Goal: Communication & Community: Ask a question

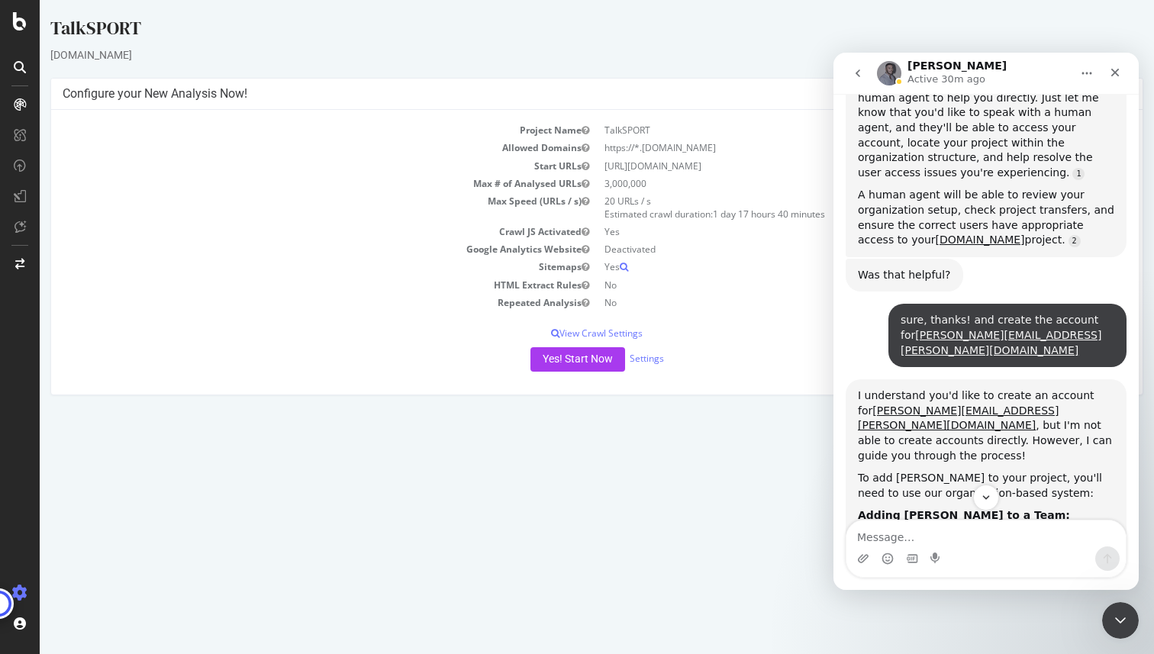
scroll to position [1603, 0]
drag, startPoint x: 1029, startPoint y: 233, endPoint x: 894, endPoint y: 232, distance: 134.3
click at [900, 312] on div "sure, thanks! and create the account for [PERSON_NAME][EMAIL_ADDRESS][PERSON_NA…" at bounding box center [1007, 334] width 214 height 45
copy link "[PERSON_NAME][EMAIL_ADDRESS][PERSON_NAME][DOMAIN_NAME]"
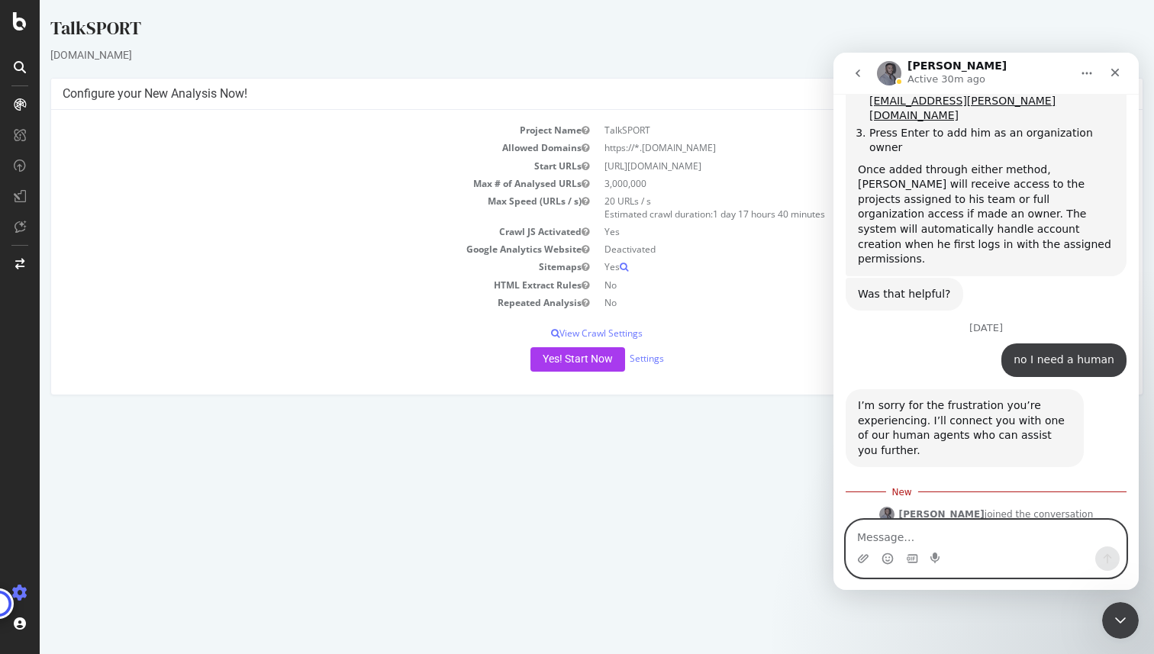
click at [913, 542] on textarea "Message…" at bounding box center [985, 533] width 279 height 26
paste textarea "[PERSON_NAME][EMAIL_ADDRESS][PERSON_NAME][DOMAIN_NAME]"
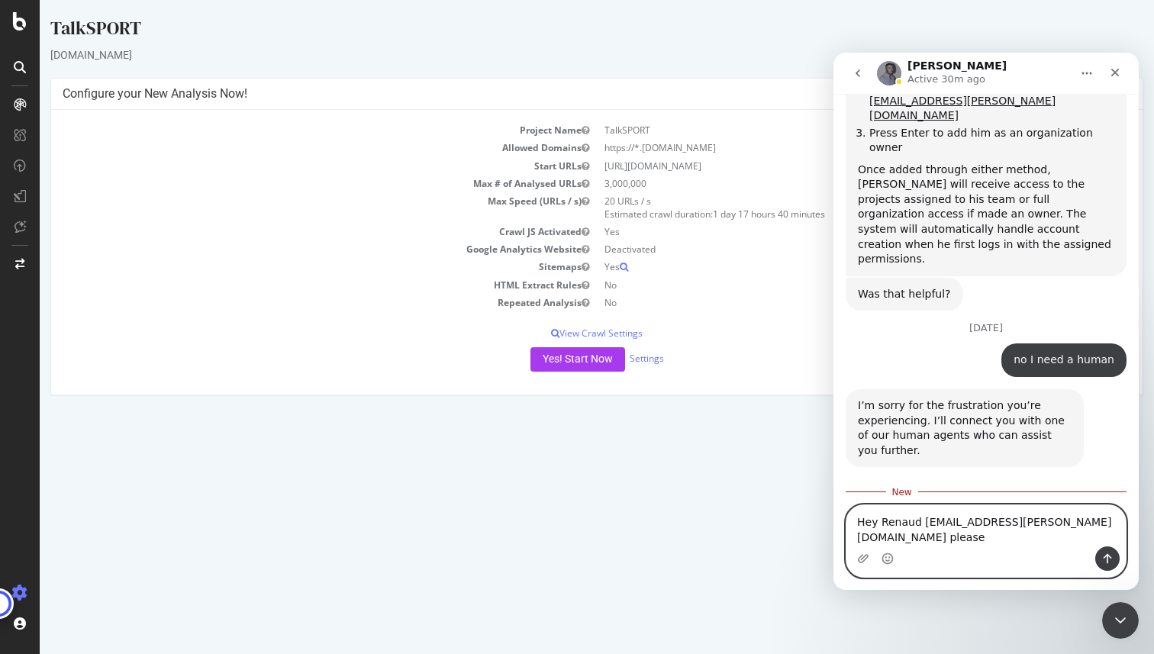
type textarea "Hey Renaud [EMAIL_ADDRESS][PERSON_NAME][DOMAIN_NAME] please"
click at [1108, 559] on icon "Send a message…" at bounding box center [1107, 558] width 12 height 12
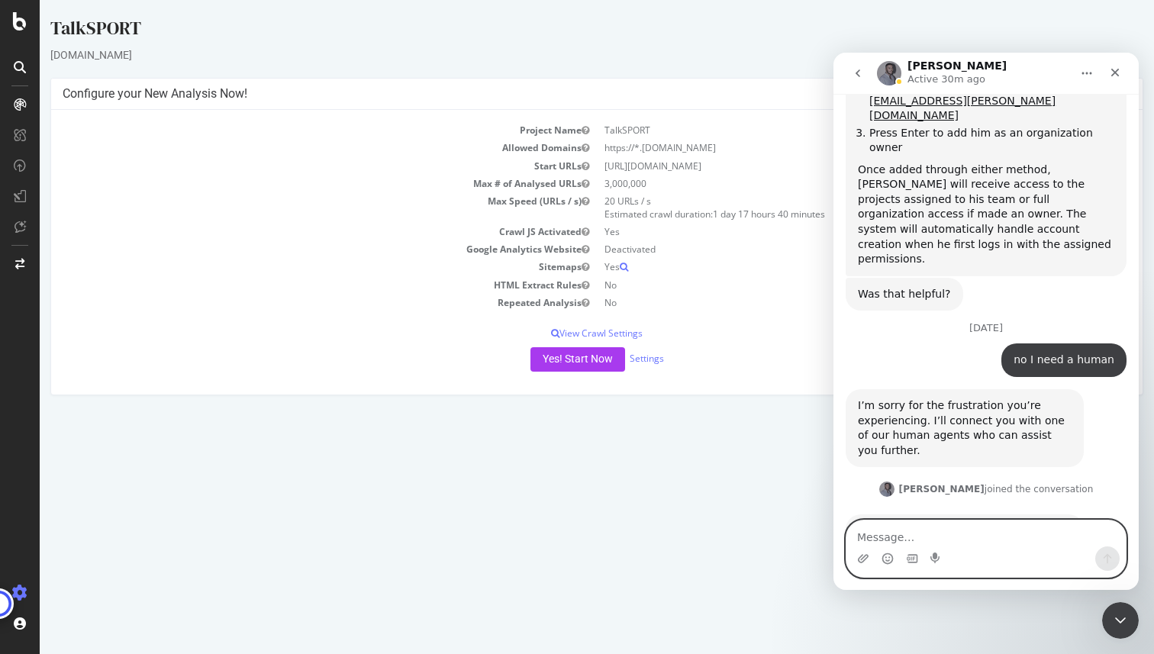
scroll to position [2361, 0]
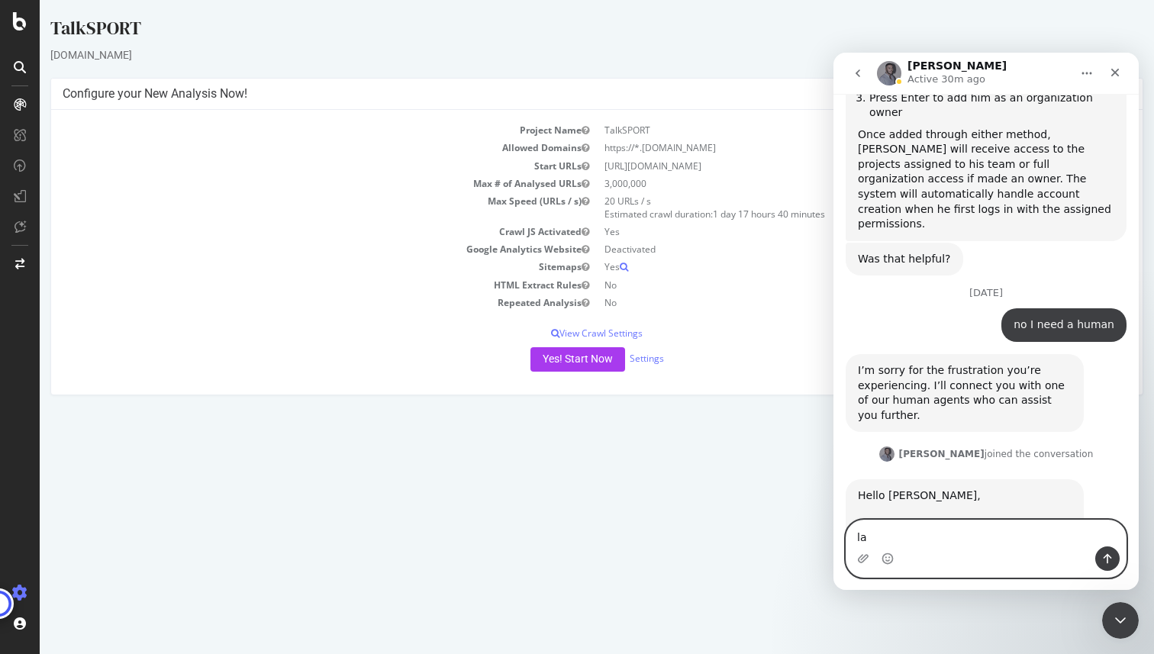
type textarea "l"
type textarea "s"
type textarea "a"
type textarea "on talksport project"
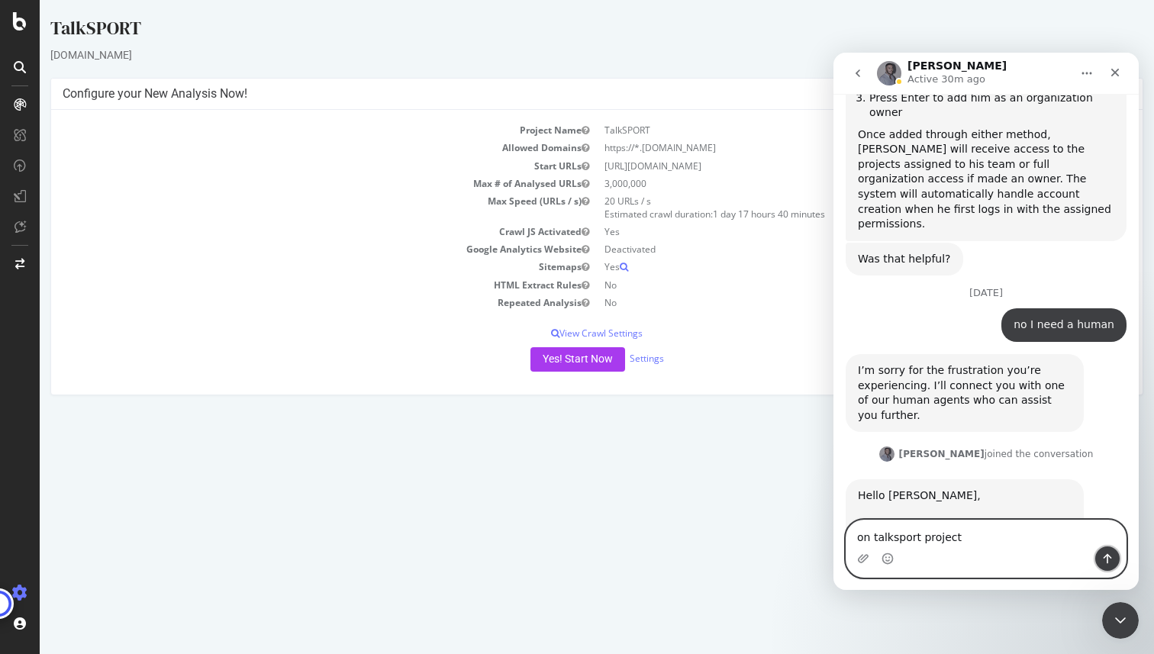
click at [1110, 556] on icon "Send a message…" at bounding box center [1107, 559] width 8 height 10
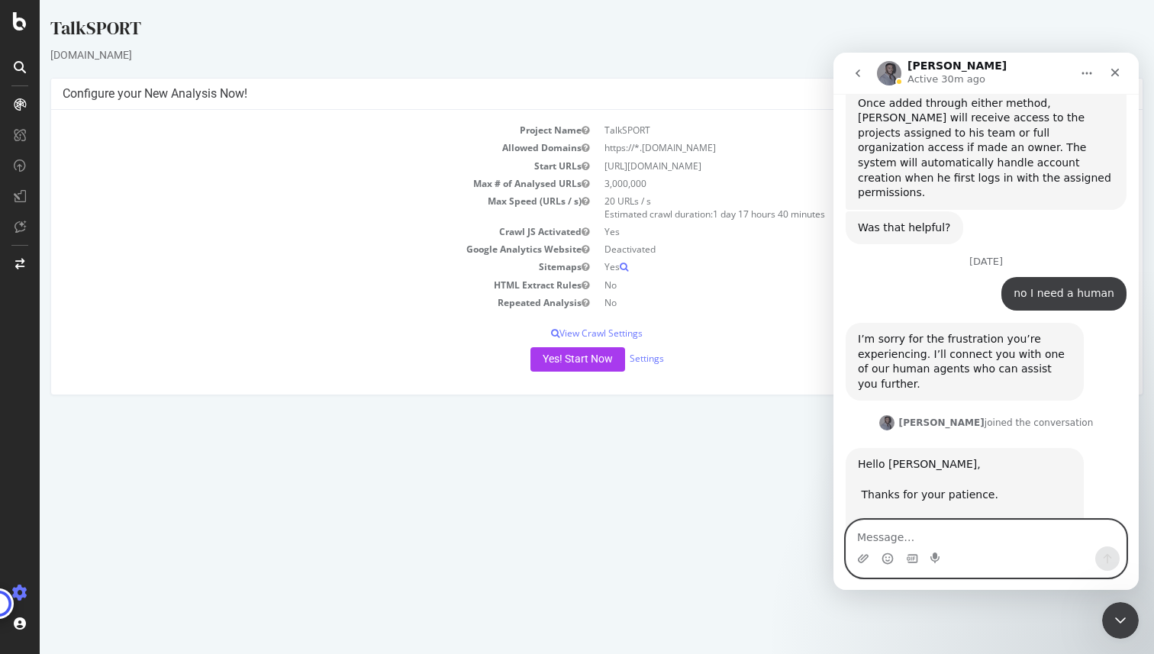
scroll to position [2396, 0]
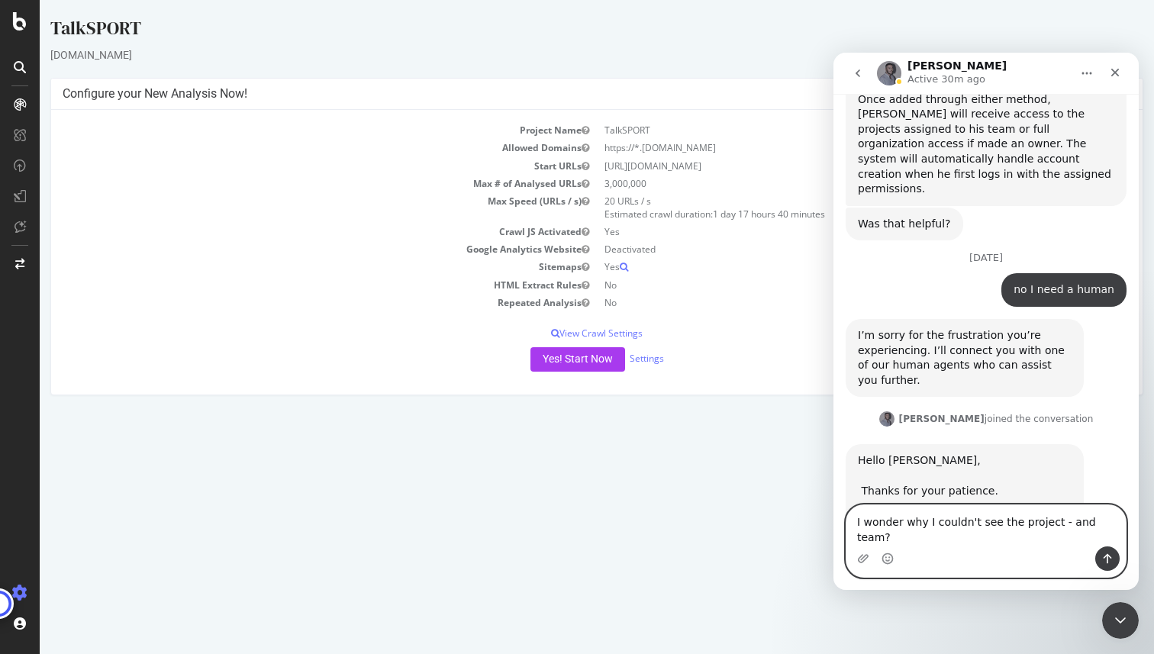
type textarea "I wonder why I couldn't see the project - and team?"
click at [1110, 563] on icon "Send a message…" at bounding box center [1107, 558] width 12 height 12
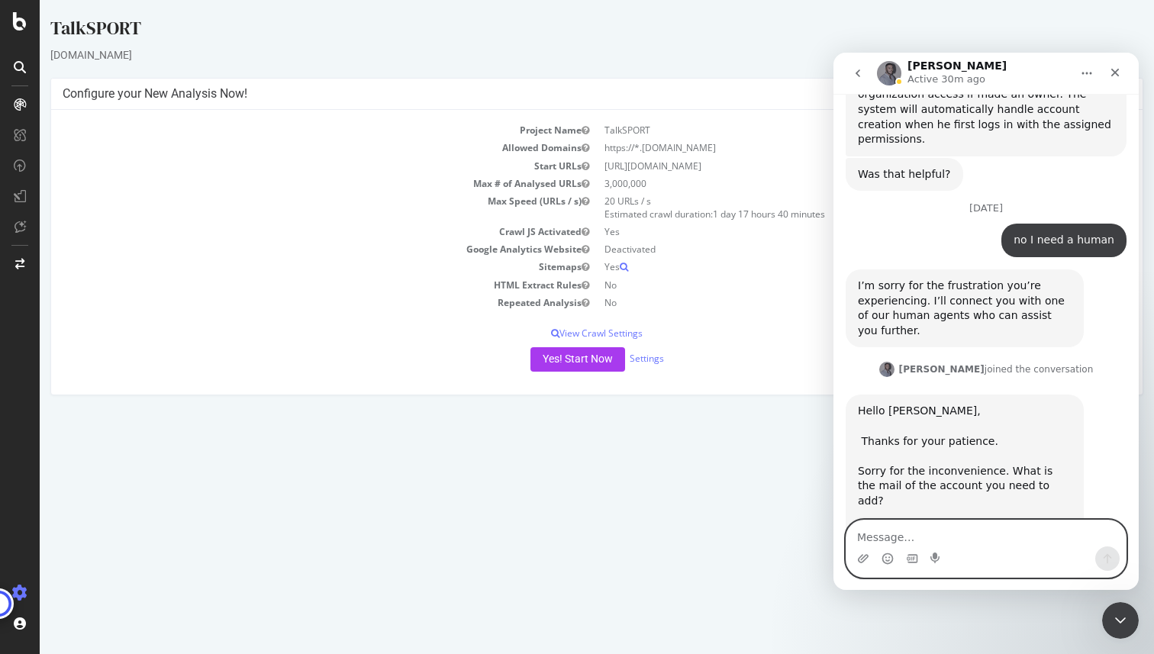
scroll to position [2446, 0]
